Goal: Task Accomplishment & Management: Manage account settings

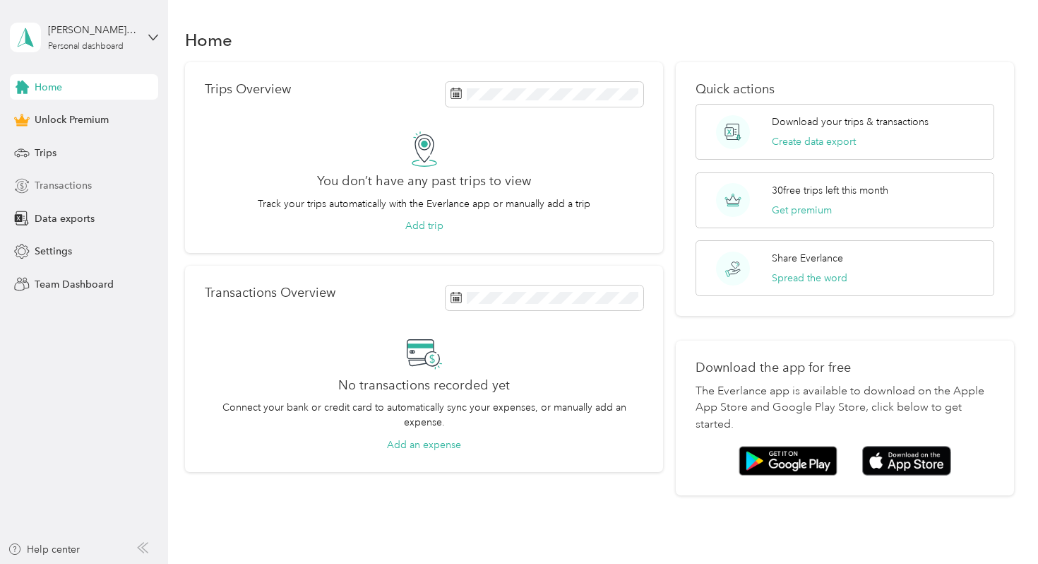
click at [60, 191] on span "Transactions" at bounding box center [63, 185] width 57 height 15
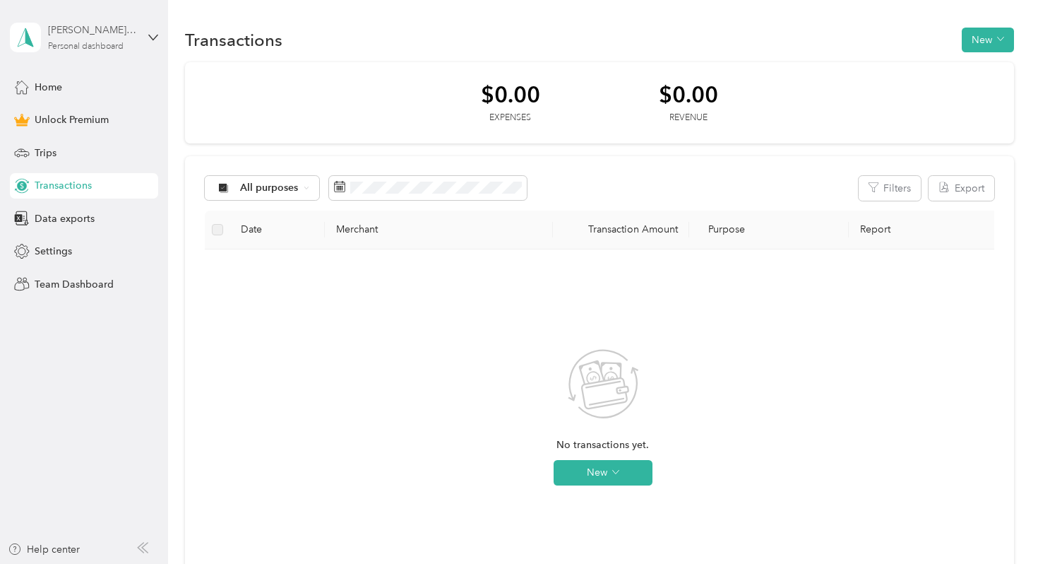
click at [126, 39] on div "[PERSON_NAME][EMAIL_ADDRESS][PERSON_NAME][DOMAIN_NAME] Personal dashboard" at bounding box center [92, 37] width 88 height 28
click at [77, 126] on div "You’re signed in as [PERSON_NAME][EMAIL_ADDRESS][PERSON_NAME][DOMAIN_NAME] Log …" at bounding box center [238, 93] width 457 height 80
click at [163, 32] on aside "[PERSON_NAME][EMAIL_ADDRESS][PERSON_NAME][DOMAIN_NAME] Personal dashboard Home …" at bounding box center [84, 282] width 168 height 564
click at [155, 33] on icon at bounding box center [153, 37] width 10 height 10
click at [53, 119] on div "Log out" at bounding box center [238, 115] width 437 height 25
